Goal: Task Accomplishment & Management: Manage account settings

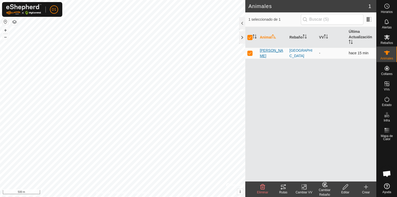
click at [265, 51] on span "[PERSON_NAME]" at bounding box center [273, 53] width 26 height 11
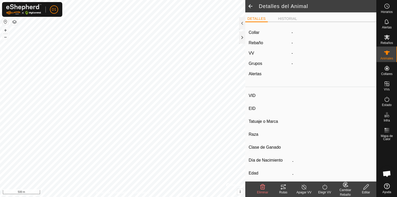
type input "[PERSON_NAME]"
type input "-"
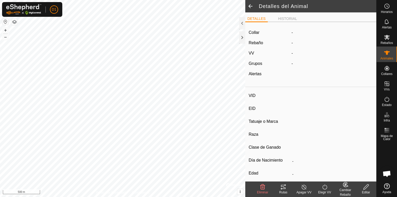
type input "0 kg"
type input "-"
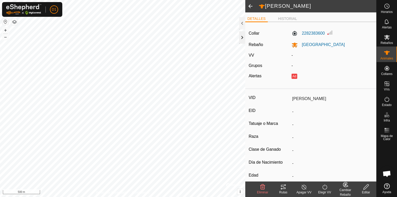
click at [243, 37] on div at bounding box center [242, 37] width 6 height 12
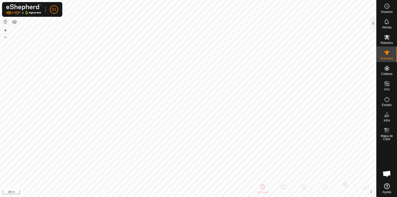
click at [251, 197] on html "D1 Horarios Alertas Rebaños Animales Collares VVs Estado Infra Mapa de Calor Ay…" at bounding box center [198, 98] width 397 height 197
